Goal: Task Accomplishment & Management: Complete application form

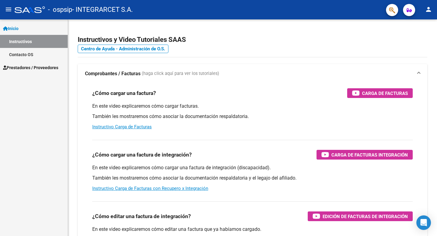
click at [27, 66] on span "Prestadores / Proveedores" at bounding box center [30, 67] width 55 height 7
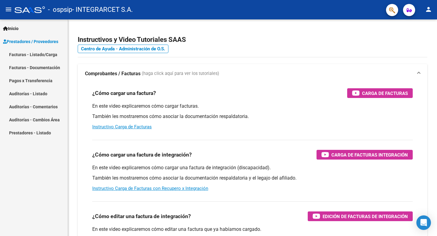
click at [34, 56] on link "Facturas - Listado/Carga" at bounding box center [34, 54] width 68 height 13
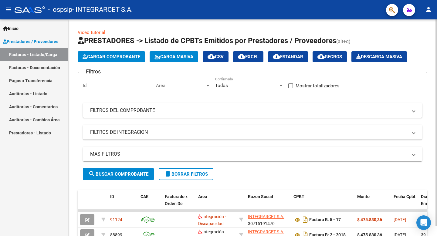
click at [110, 56] on span "Cargar Comprobante" at bounding box center [112, 56] width 58 height 5
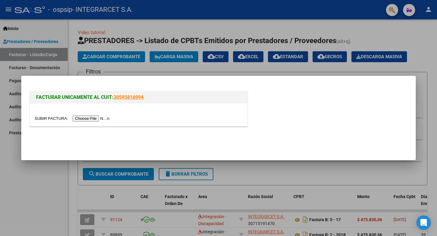
click at [90, 119] on input "file" at bounding box center [73, 118] width 77 height 6
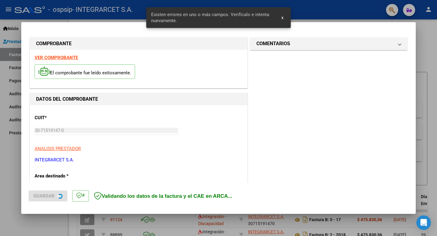
scroll to position [123, 0]
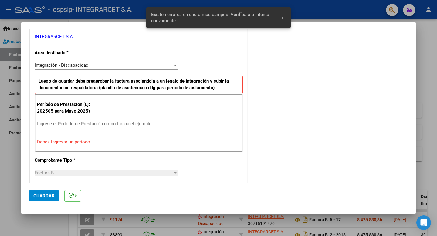
click at [122, 126] on input "Ingrese el Período de Prestación como indica el ejemplo" at bounding box center [107, 123] width 140 height 5
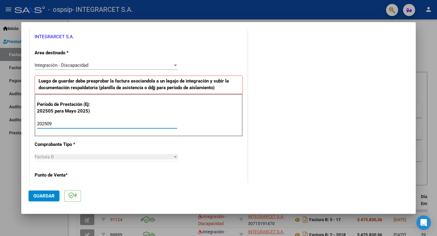
type input "202509"
click at [208, 165] on div "CUIT * 30-71519147-0 Ingresar CUIT ANALISIS PRESTADOR INTEGRARCET S.A. ARCA Pad…" at bounding box center [138, 210] width 217 height 457
click at [46, 195] on span "Guardar" at bounding box center [43, 195] width 21 height 5
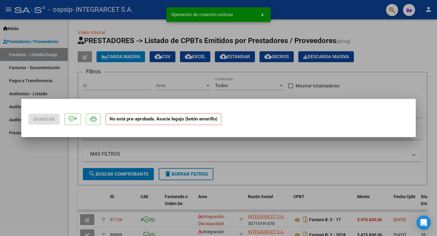
scroll to position [0, 0]
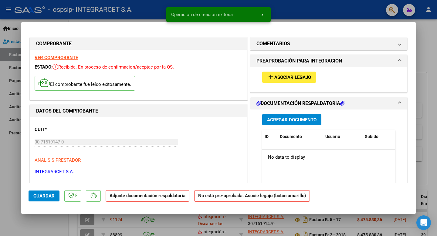
click at [281, 73] on button "add Asociar Legajo" at bounding box center [289, 77] width 54 height 11
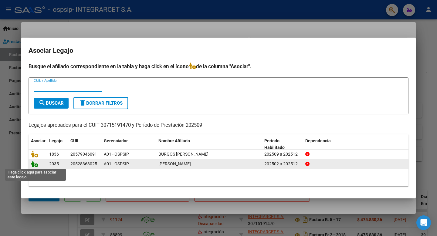
click at [35, 166] on icon at bounding box center [34, 163] width 7 height 7
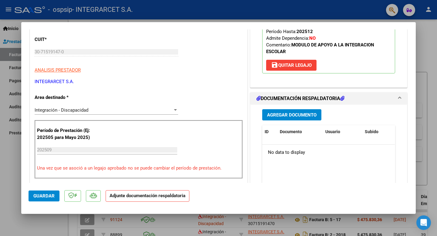
scroll to position [105, 0]
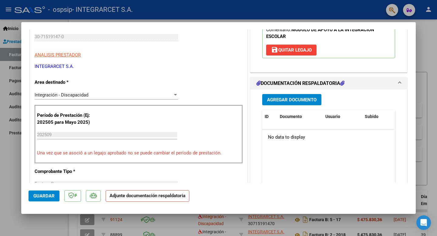
click at [272, 97] on span "Agregar Documento" at bounding box center [291, 99] width 49 height 5
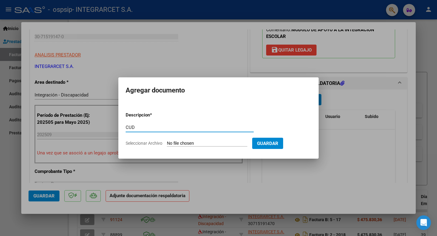
type input "CUD"
click at [174, 143] on input "Seleccionar Archivo" at bounding box center [207, 144] width 80 height 6
type input "C:\fakepath\Certificacion Negativa20251010.pdf"
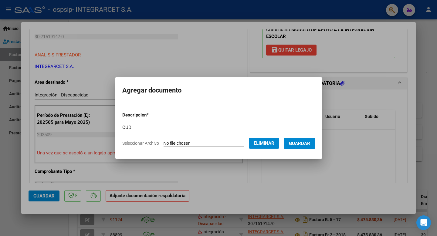
click at [302, 142] on span "Guardar" at bounding box center [299, 143] width 21 height 5
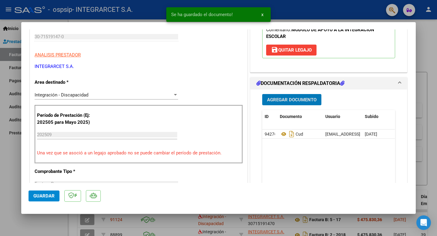
click at [305, 100] on span "Agregar Documento" at bounding box center [291, 99] width 49 height 5
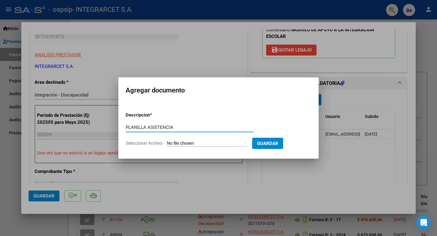
type input "PLANILLA ASISTENCIA"
click at [179, 144] on input "Seleccionar Archivo" at bounding box center [207, 144] width 80 height 6
type input "C:\fakepath\[DATE] [PERSON_NAME].pdf"
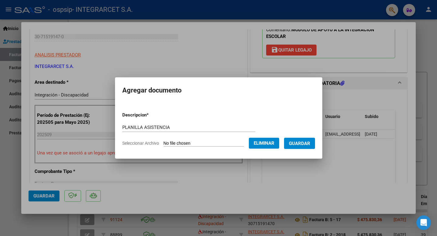
click at [296, 143] on span "Guardar" at bounding box center [299, 143] width 21 height 5
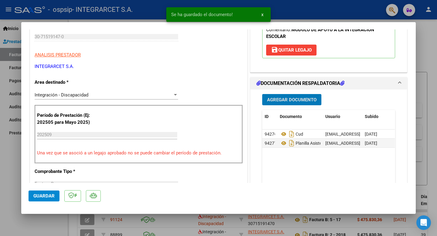
click at [284, 99] on span "Agregar Documento" at bounding box center [291, 99] width 49 height 5
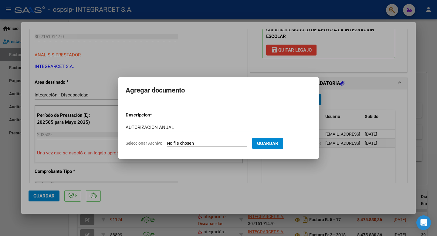
type input "AUTORIZACION ANUAL"
click at [174, 143] on input "Seleccionar Archivo" at bounding box center [207, 144] width 80 height 6
type input "C:\fakepath\AUTORIZACION [PERSON_NAME].pdf"
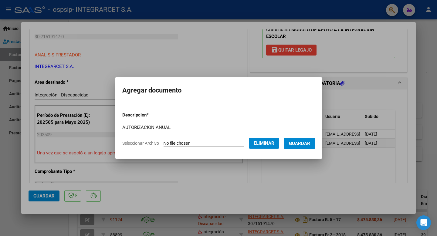
click at [295, 144] on span "Guardar" at bounding box center [299, 143] width 21 height 5
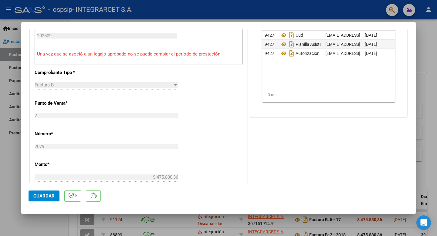
scroll to position [206, 0]
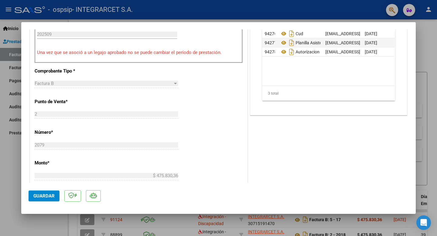
click at [40, 194] on span "Guardar" at bounding box center [43, 195] width 21 height 5
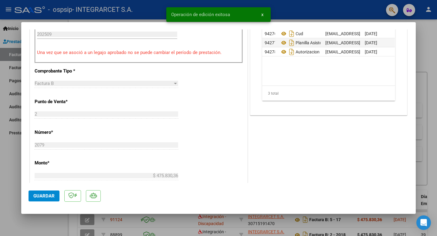
click at [17, 172] on div at bounding box center [218, 118] width 437 height 236
